Goal: Find specific page/section: Find specific page/section

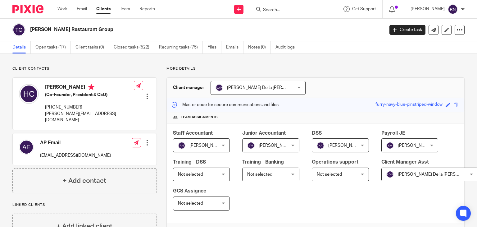
scroll to position [149, 0]
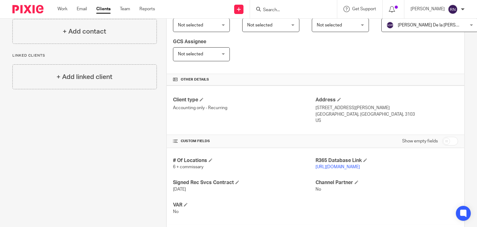
click at [287, 7] on form at bounding box center [295, 9] width 66 height 8
click at [285, 10] on input "Search" at bounding box center [290, 10] width 56 height 6
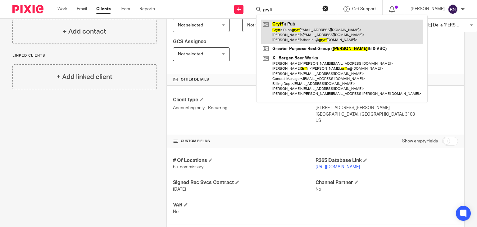
type input "gryff"
click at [304, 30] on link at bounding box center [341, 32] width 161 height 25
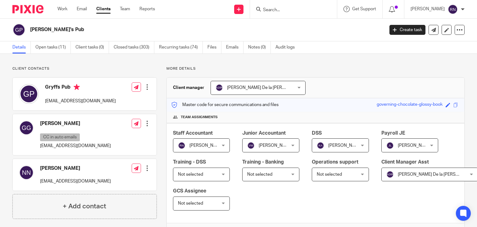
scroll to position [174, 0]
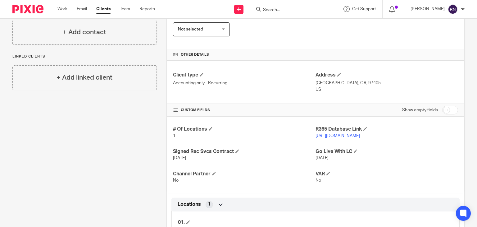
click at [353, 135] on link "http://gryffspub.restaurant365.com" at bounding box center [337, 135] width 44 height 4
click at [286, 15] on div at bounding box center [293, 9] width 87 height 18
